Goal: Navigation & Orientation: Find specific page/section

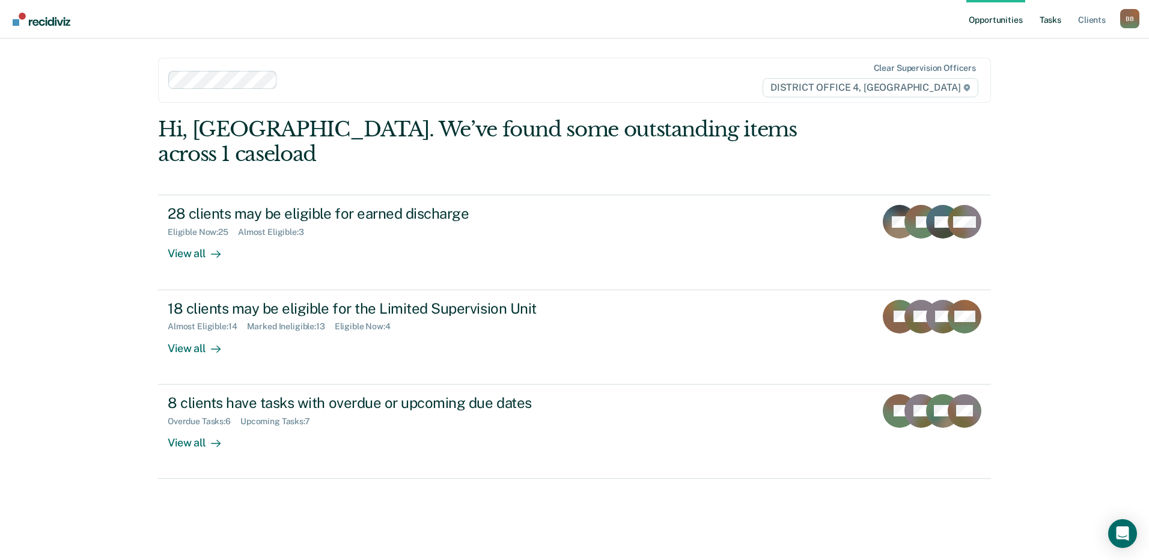
click at [1049, 19] on link "Tasks" at bounding box center [1050, 19] width 26 height 38
